Goal: Information Seeking & Learning: Learn about a topic

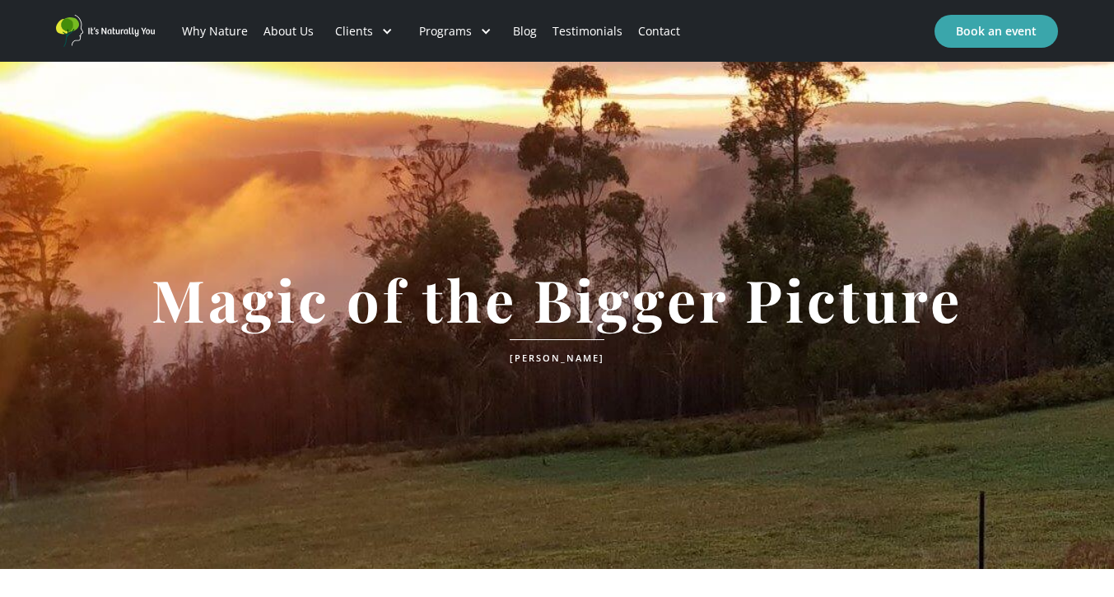
click at [305, 27] on link "About Us" at bounding box center [289, 31] width 66 height 56
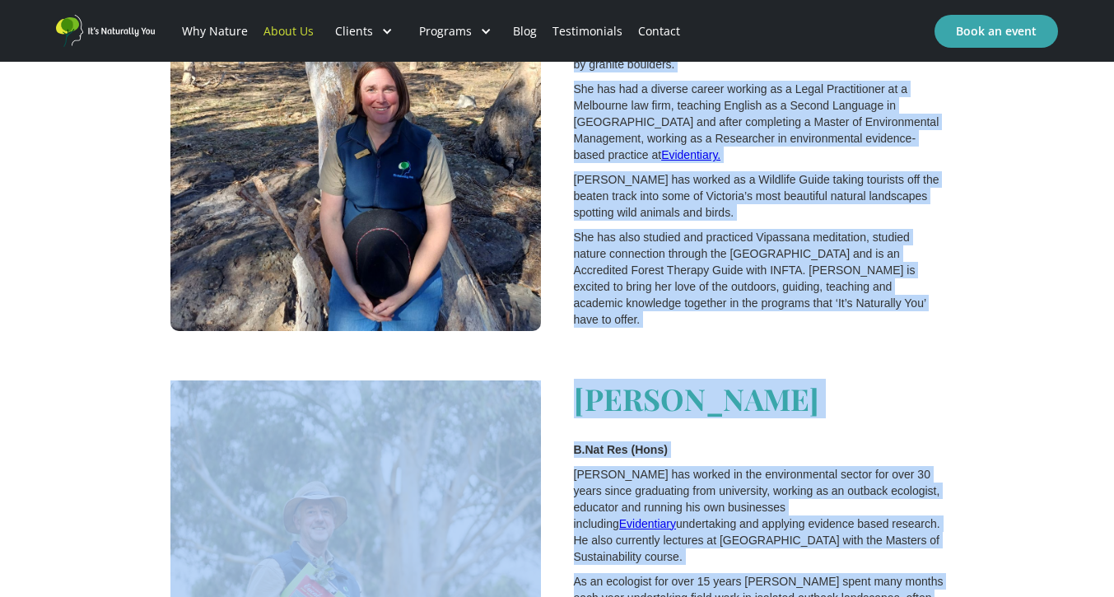
scroll to position [1949, 0]
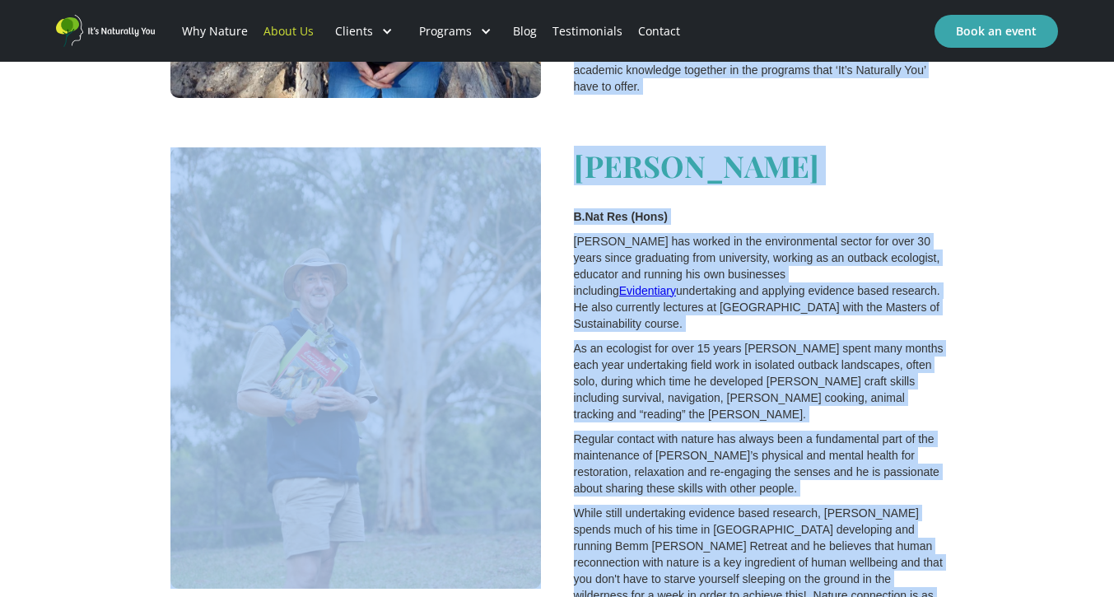
drag, startPoint x: 575, startPoint y: 153, endPoint x: 864, endPoint y: 523, distance: 469.1
click at [864, 523] on div "[PERSON_NAME] (Hons), BA (Politics), M. Env.Mgmt ‍ [PERSON_NAME] developed a st…" at bounding box center [557, 535] width 774 height 1892
copy div "Lore IPS (Dolo), SI (Ametcons), A. Eli.Sedd ‍ Eius temporinc u labore etdo mag …"
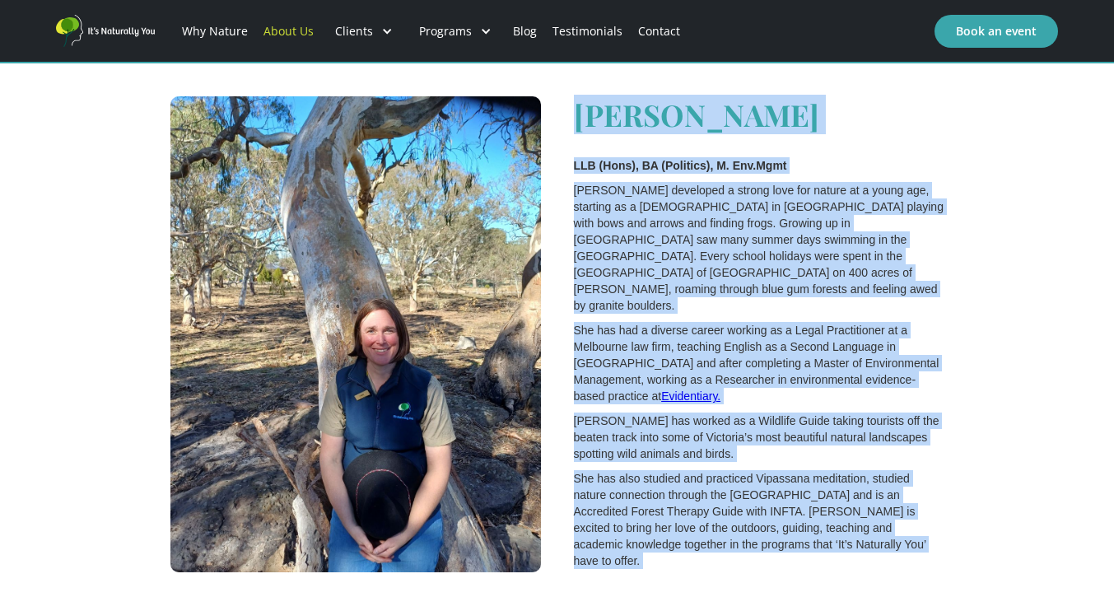
scroll to position [1418, 0]
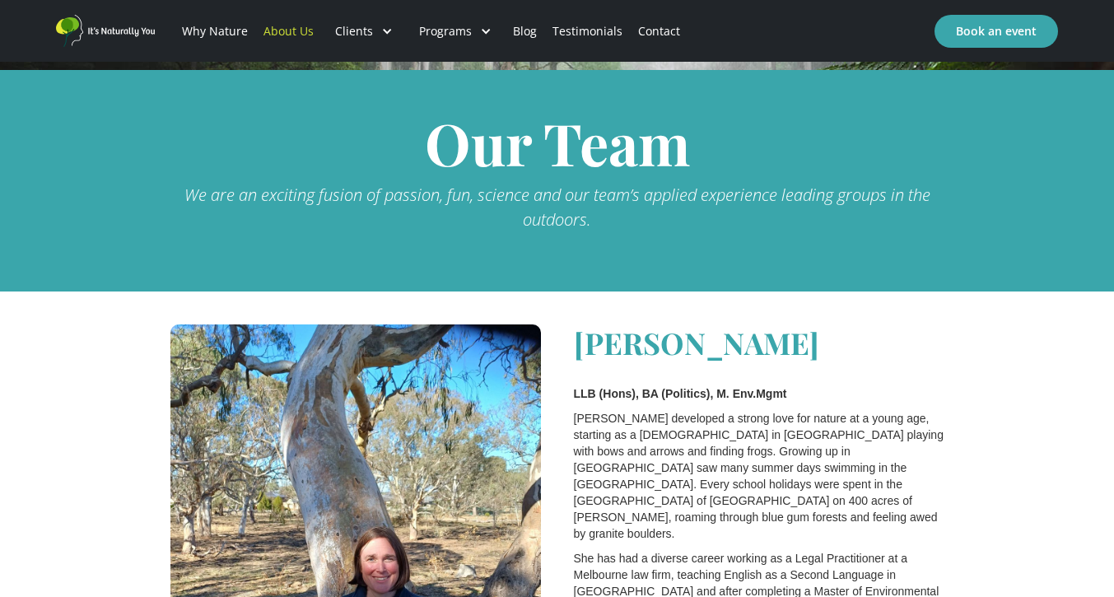
scroll to position [786, 0]
